Goal: Communication & Community: Participate in discussion

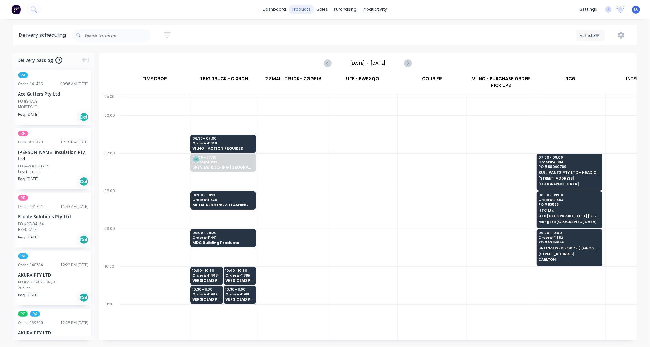
scroll to position [0, 0]
click at [323, 29] on div "Product Catalogue" at bounding box center [329, 30] width 39 height 6
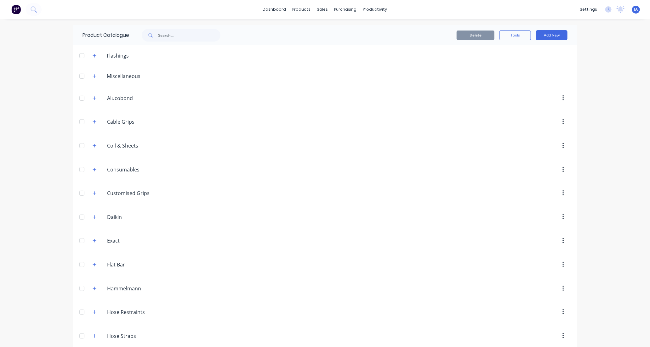
click at [114, 29] on div "Product Catalogue" at bounding box center [101, 35] width 56 height 20
click at [159, 33] on input "text" at bounding box center [189, 35] width 62 height 13
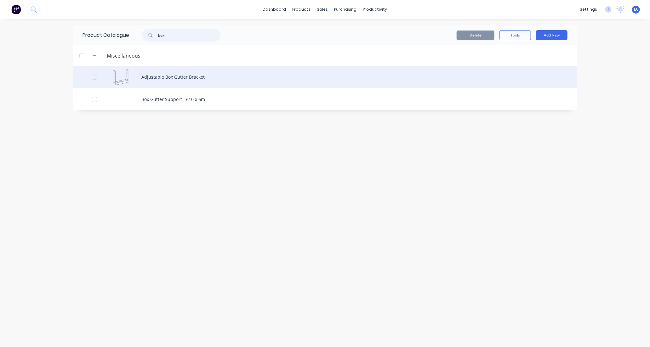
type input "box"
click at [247, 79] on div "Adjustable Box Gutter Bracket" at bounding box center [325, 77] width 504 height 22
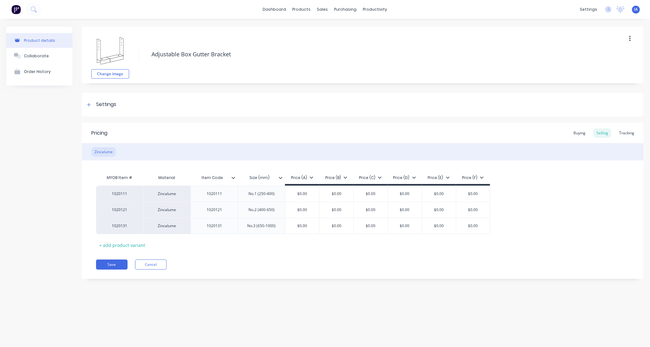
type textarea "x"
click at [628, 133] on div "Tracking" at bounding box center [626, 132] width 21 height 9
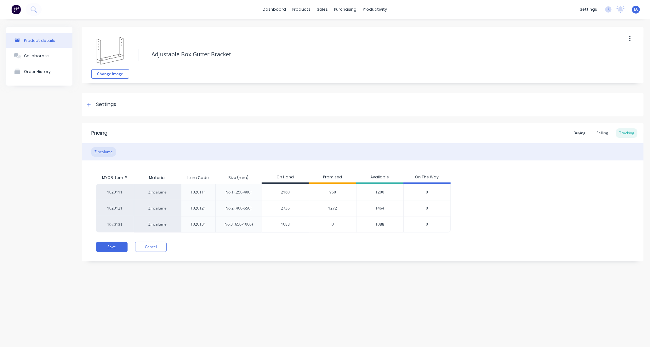
click at [283, 224] on input "1088" at bounding box center [285, 225] width 47 height 6
type input "18"
type textarea "x"
type input "1"
type textarea "x"
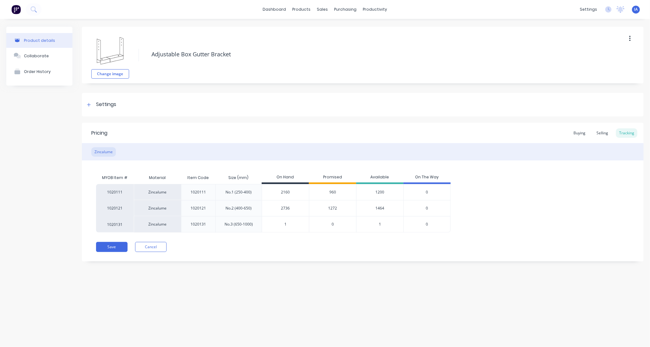
type input "13"
type textarea "x"
type input "137"
type textarea "x"
type input "1376"
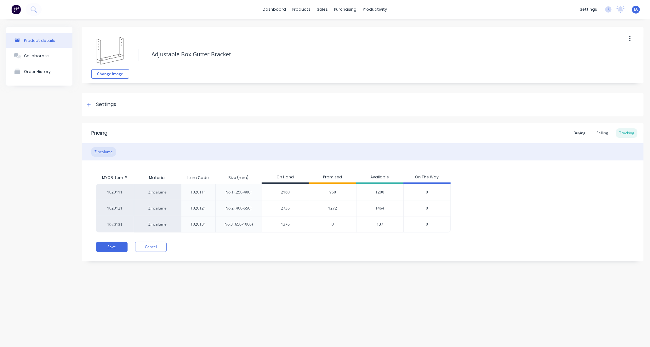
type textarea "x"
type input "1376"
click at [381, 311] on div "Product details Collaborate Order History Change image Adjustable Box Gutter Br…" at bounding box center [325, 177] width 650 height 316
click at [113, 247] on button "Save" at bounding box center [111, 247] width 31 height 10
type textarea "x"
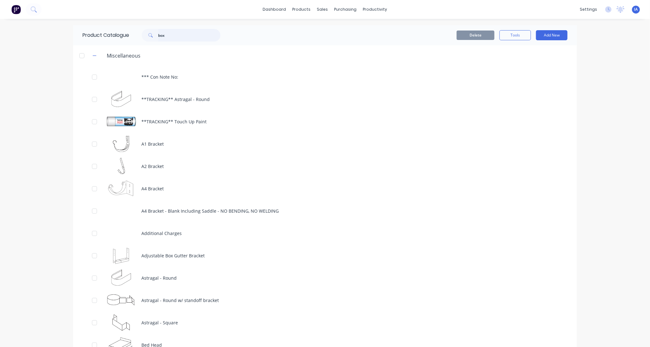
click at [171, 35] on input "box" at bounding box center [189, 35] width 62 height 13
type input "b"
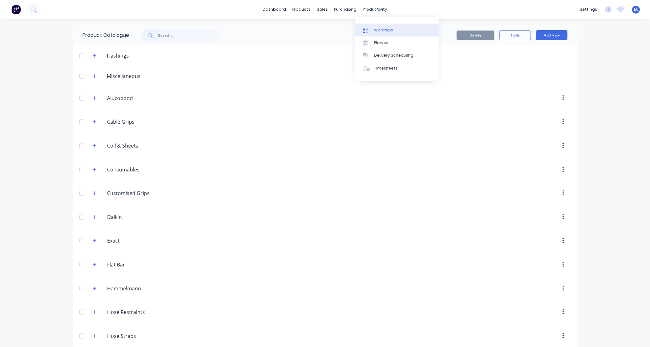
click at [386, 28] on div "Workflow" at bounding box center [383, 30] width 19 height 6
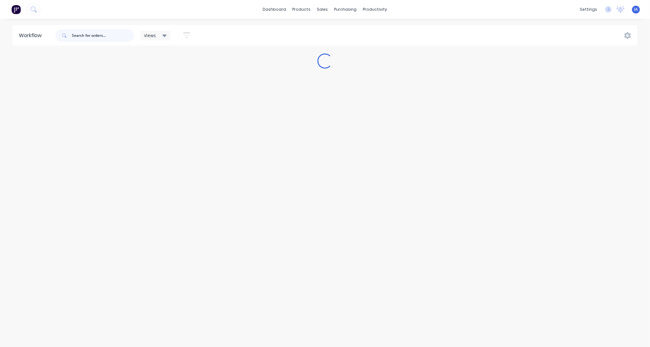
click at [84, 32] on input "text" at bounding box center [103, 35] width 62 height 13
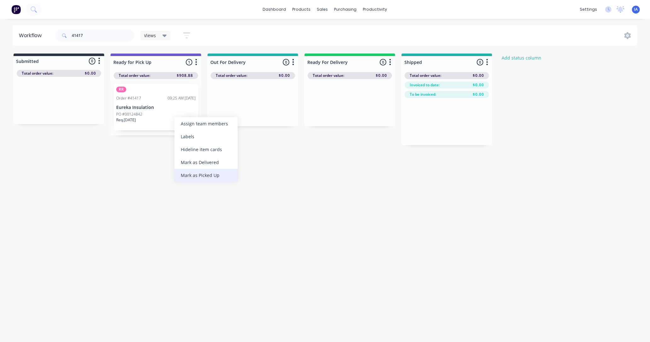
click at [196, 174] on div "Mark as Picked Up" at bounding box center [205, 175] width 63 height 13
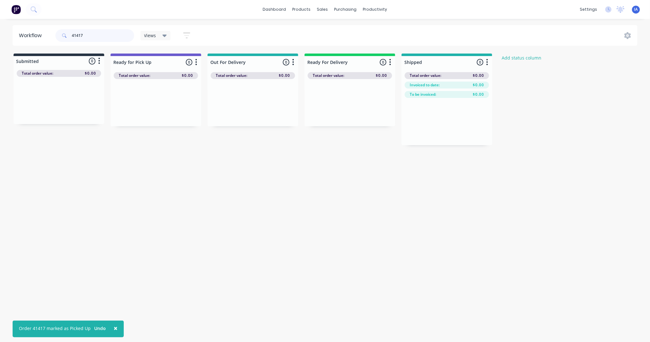
click at [99, 34] on input "41417" at bounding box center [103, 35] width 62 height 13
type input "4"
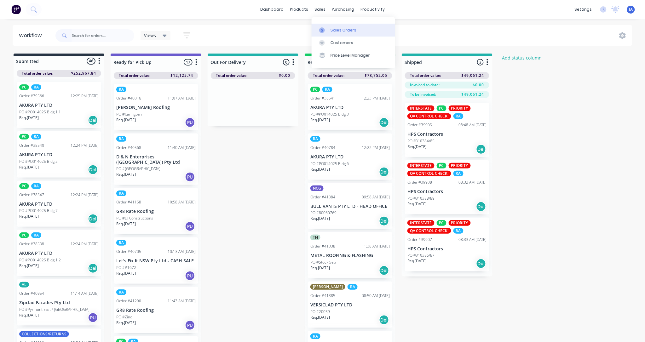
click at [353, 29] on div "Sales Orders" at bounding box center [343, 30] width 26 height 6
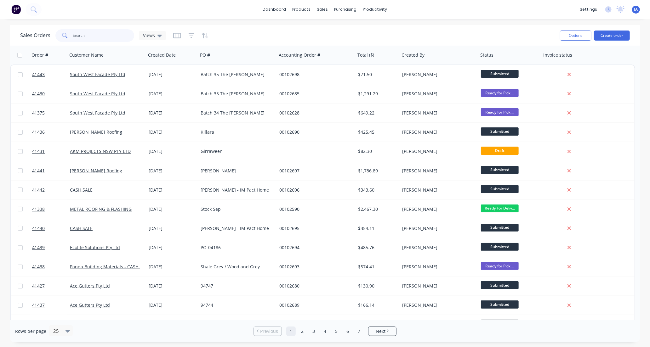
click at [85, 35] on input "text" at bounding box center [103, 35] width 61 height 13
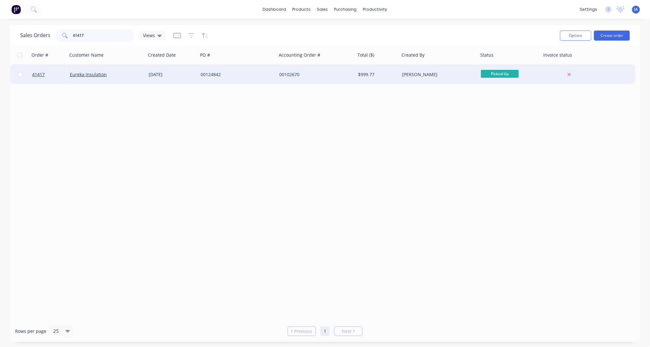
type input "41417"
click at [124, 78] on div "Eureka Insulation" at bounding box center [106, 74] width 79 height 19
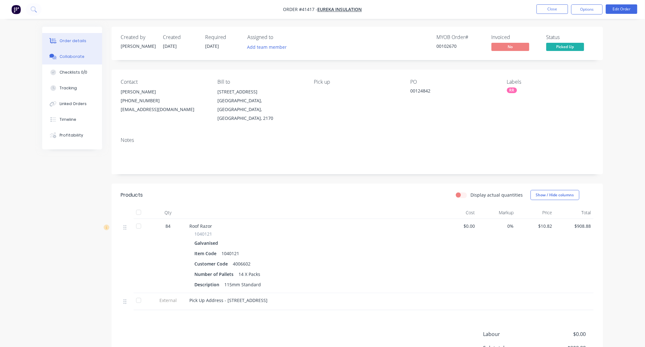
click at [77, 57] on div "Collaborate" at bounding box center [72, 57] width 25 height 6
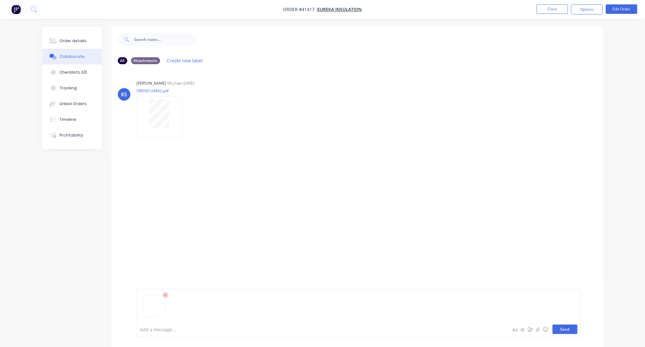
click at [563, 329] on button "Send" at bounding box center [564, 329] width 25 height 9
click at [555, 10] on button "Close" at bounding box center [551, 8] width 31 height 9
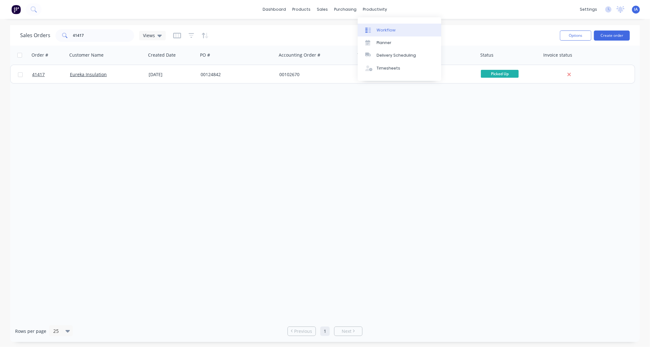
click at [386, 29] on div "Workflow" at bounding box center [386, 30] width 19 height 6
